Goal: Use online tool/utility: Utilize a website feature to perform a specific function

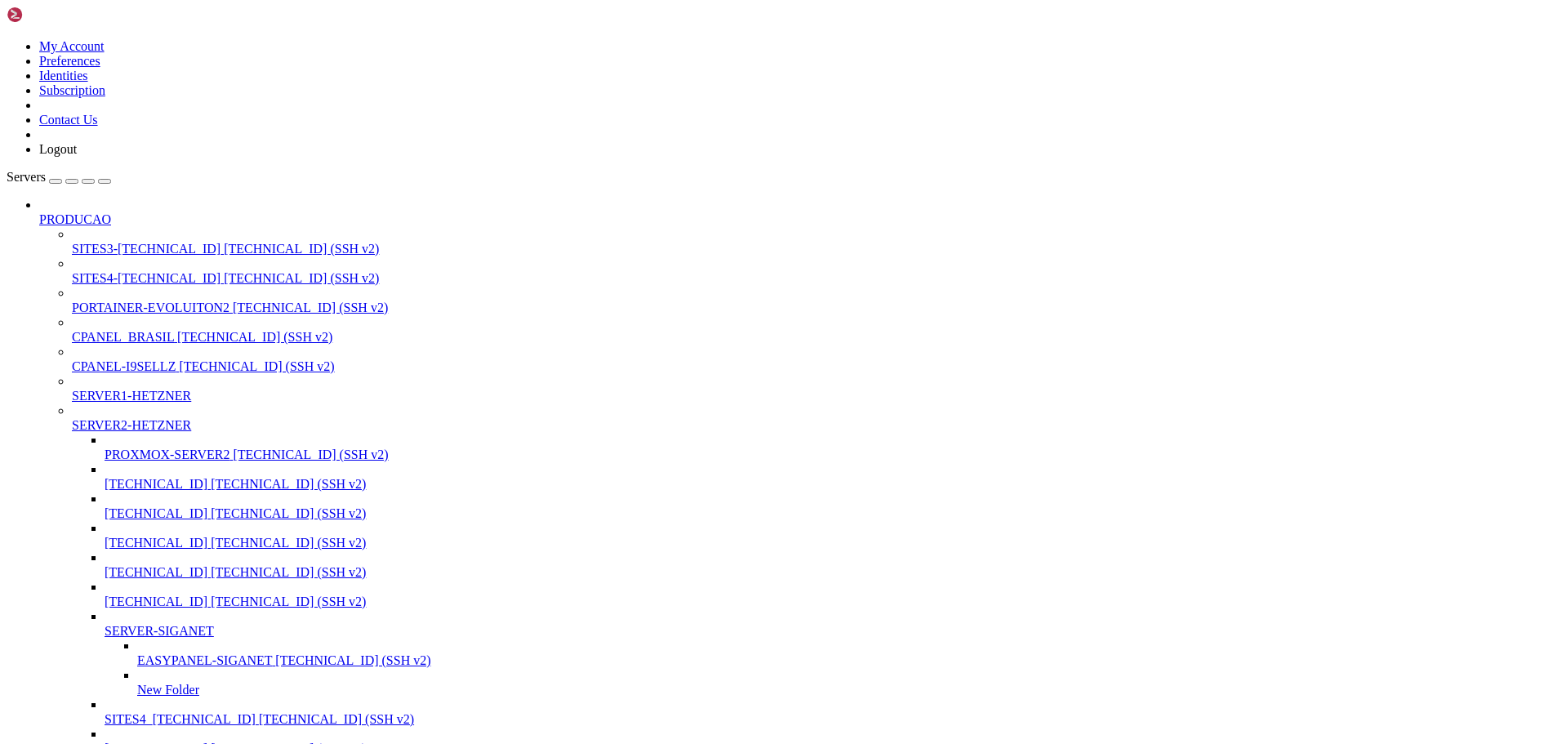
click at [177, 330] on span "[TECHNICAL_ID] (SSH v2)" at bounding box center [254, 337] width 155 height 14
drag, startPoint x: 271, startPoint y: 1998, endPoint x: 209, endPoint y: 2075, distance: 98.9
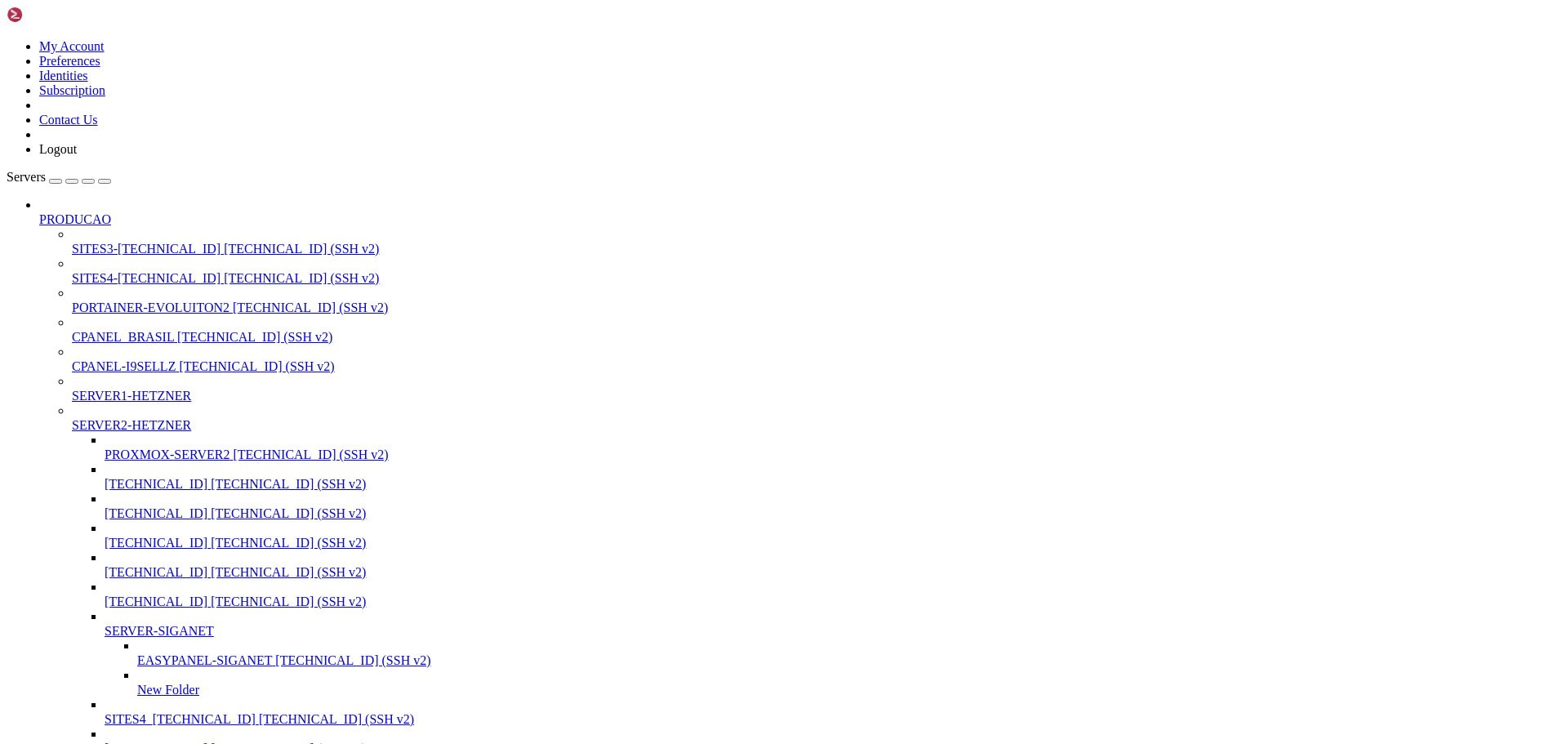
drag, startPoint x: 388, startPoint y: 2110, endPoint x: 298, endPoint y: 2125, distance: 91.2
drag, startPoint x: 486, startPoint y: 2068, endPoint x: 365, endPoint y: 2107, distance: 127.1
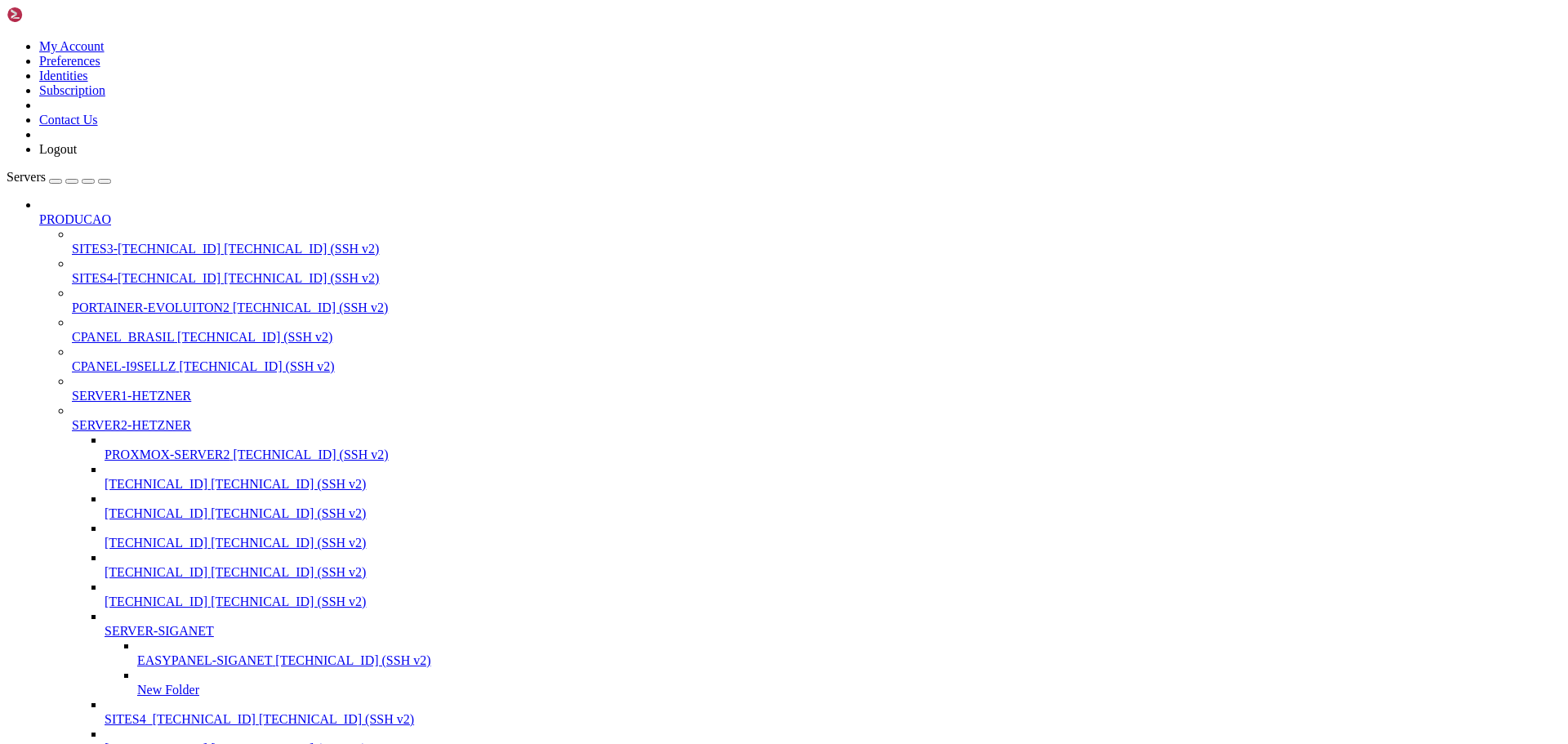
drag, startPoint x: 351, startPoint y: 2174, endPoint x: 288, endPoint y: 2239, distance: 90.5
drag, startPoint x: 430, startPoint y: 2271, endPoint x: 415, endPoint y: 2357, distance: 87.3
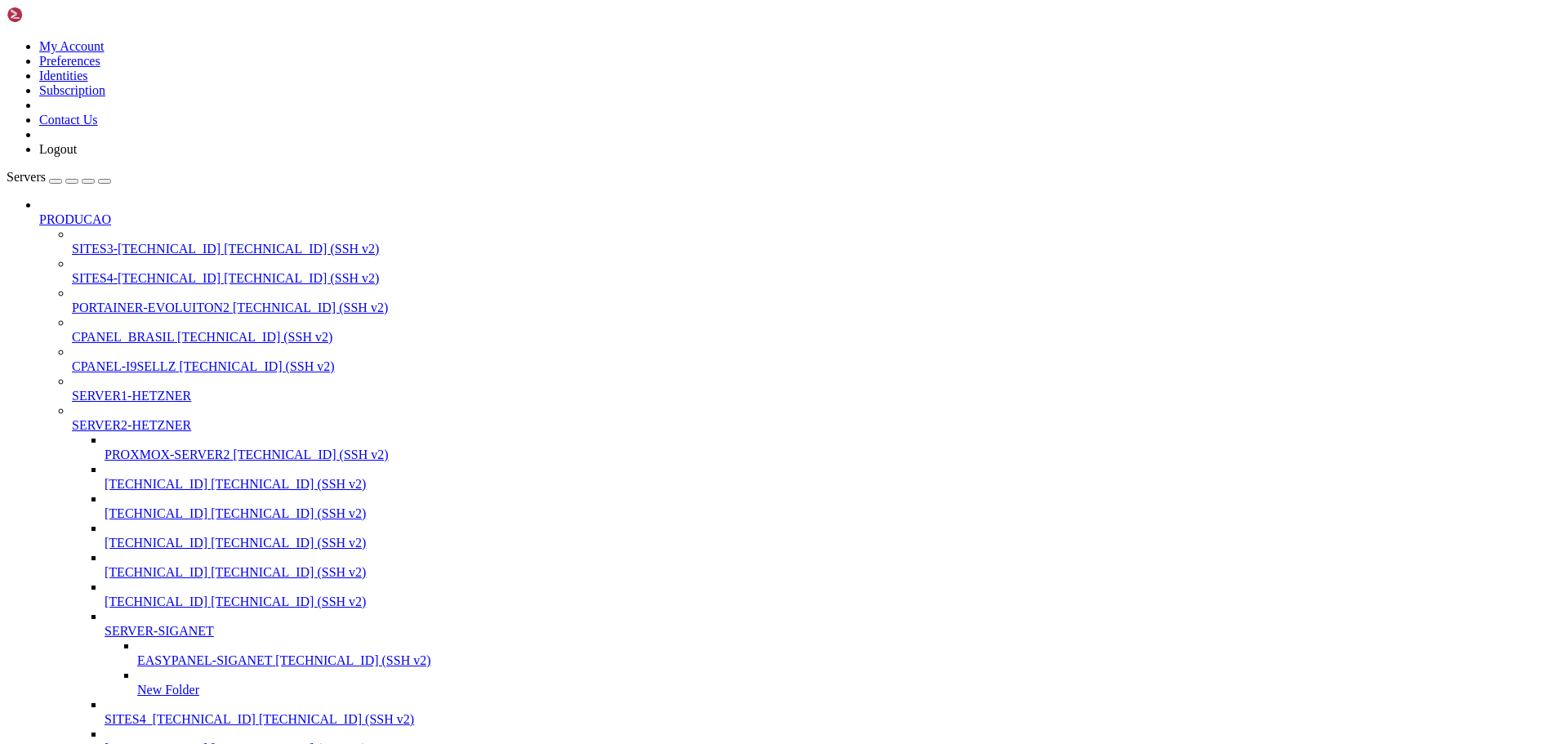
drag, startPoint x: 378, startPoint y: 2344, endPoint x: 311, endPoint y: 2341, distance: 67.1
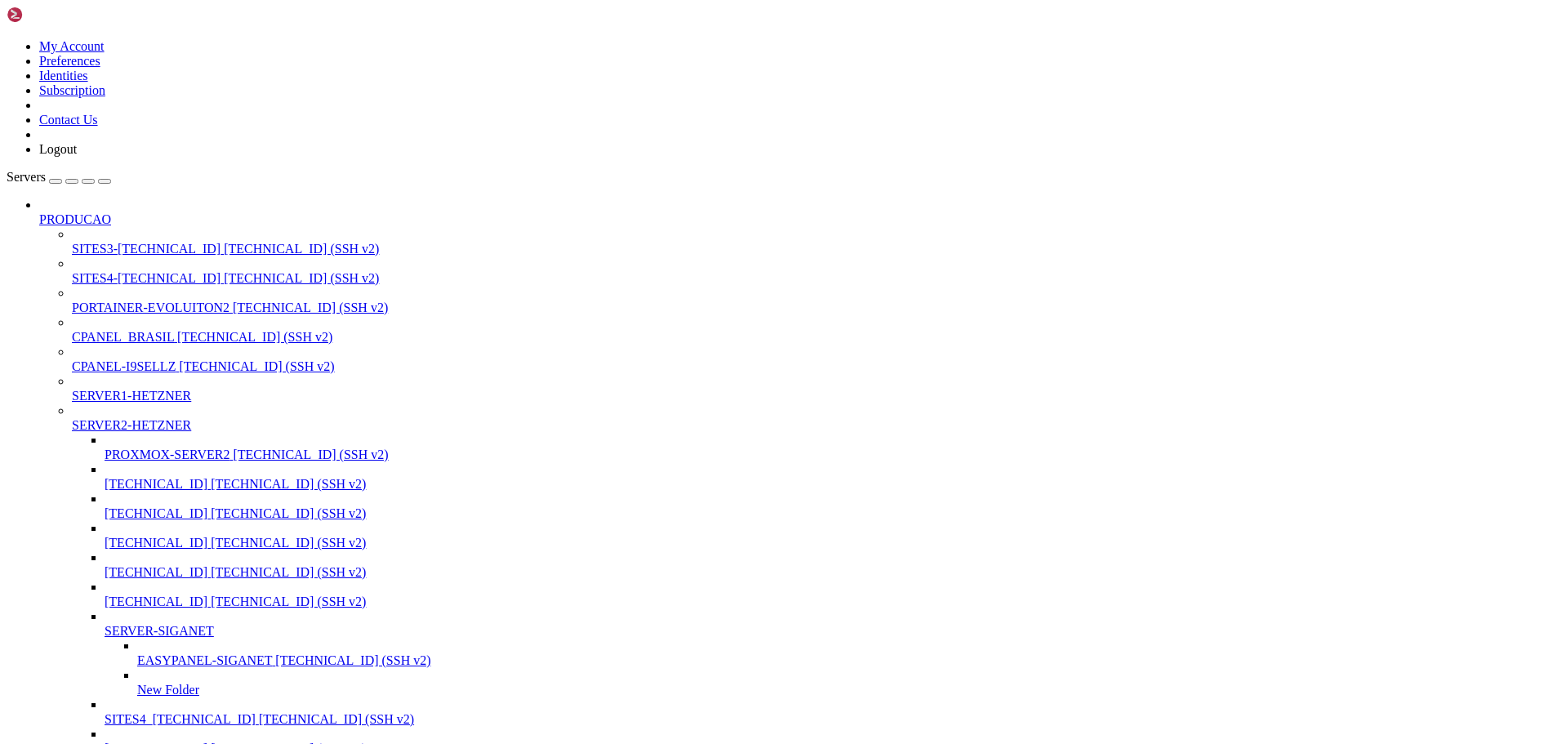
drag, startPoint x: 338, startPoint y: 2443, endPoint x: 335, endPoint y: 2478, distance: 35.1
drag, startPoint x: 369, startPoint y: 2530, endPoint x: 584, endPoint y: 2549, distance: 215.8
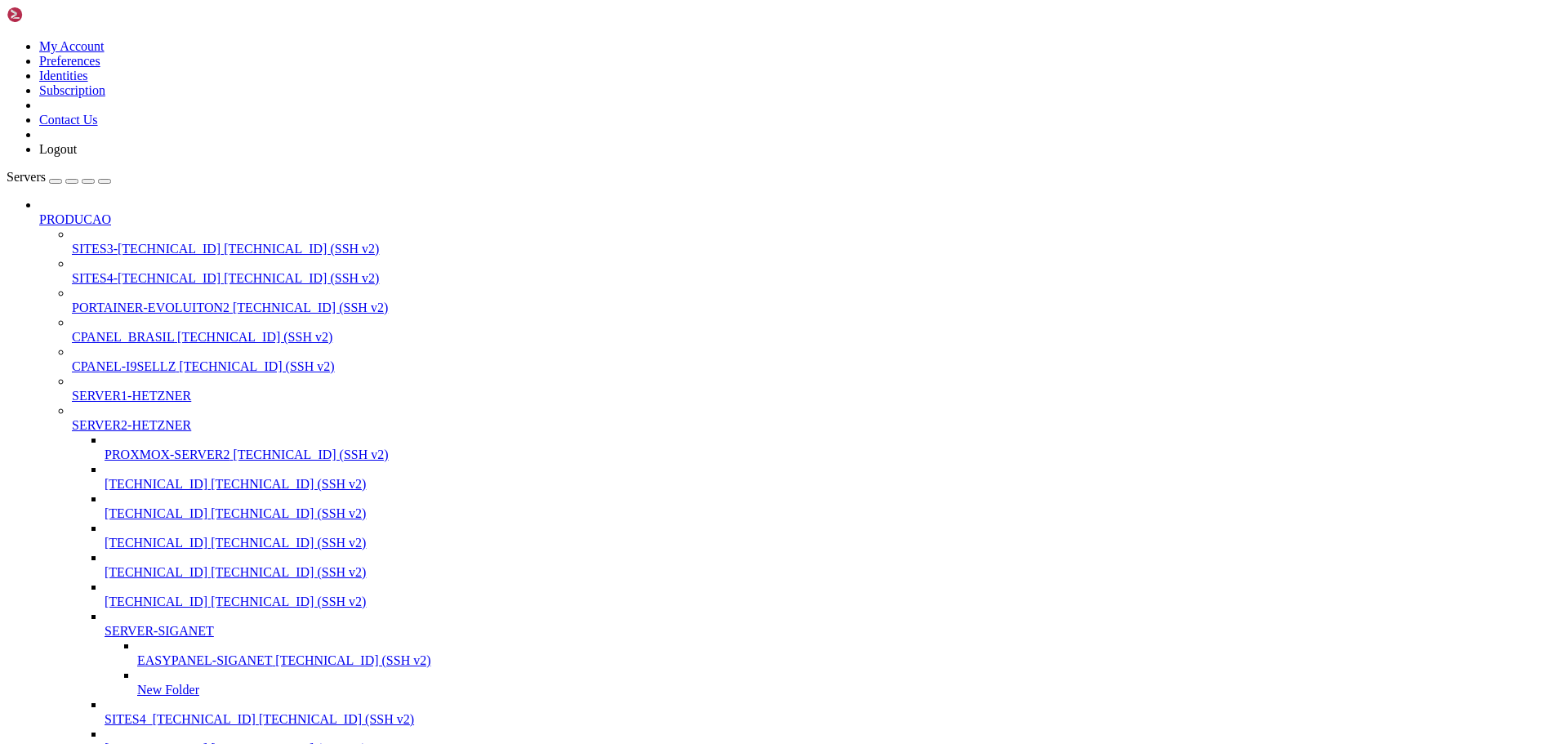
scroll to position [250, 0]
drag, startPoint x: 415, startPoint y: 2533, endPoint x: 351, endPoint y: 2532, distance: 64.0
